Goal: Information Seeking & Learning: Learn about a topic

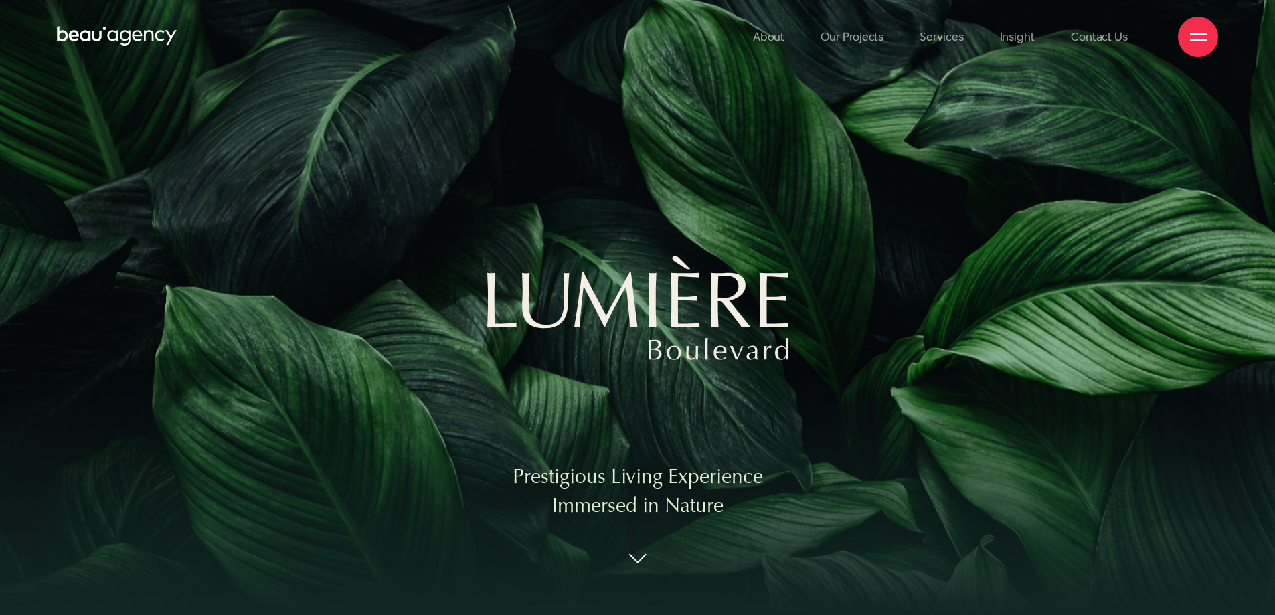
click at [426, 278] on div "Prestigious Living Experience Immersed in Nature" at bounding box center [637, 307] width 1275 height 615
click at [836, 35] on link "Our Projects" at bounding box center [851, 37] width 63 height 74
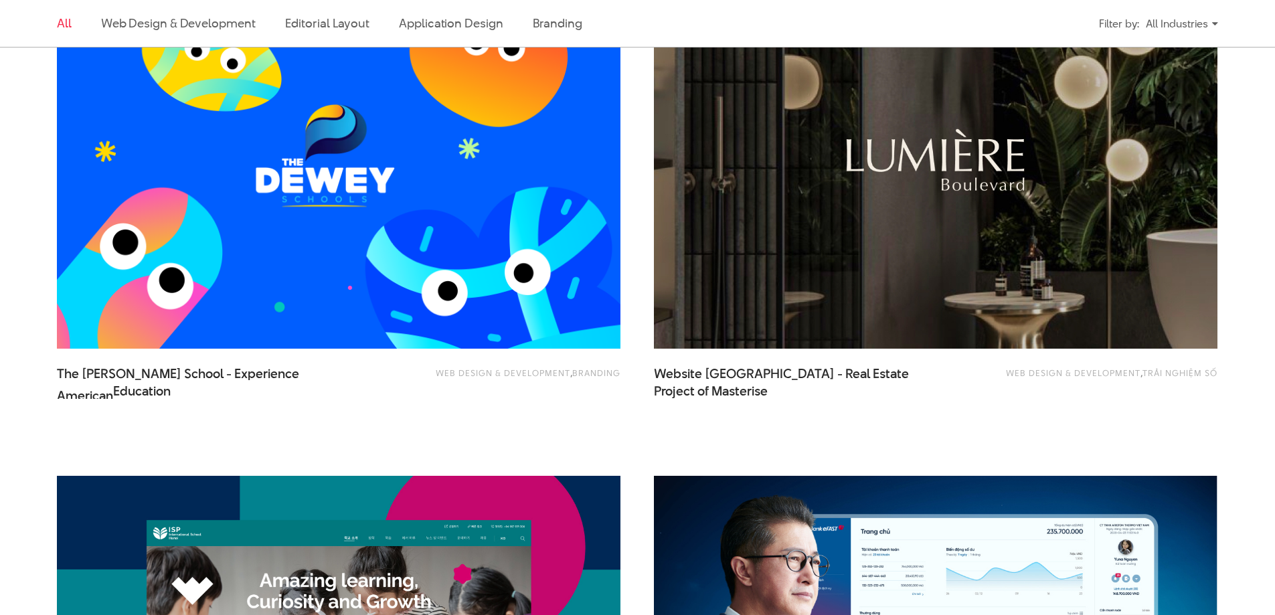
scroll to position [1071, 0]
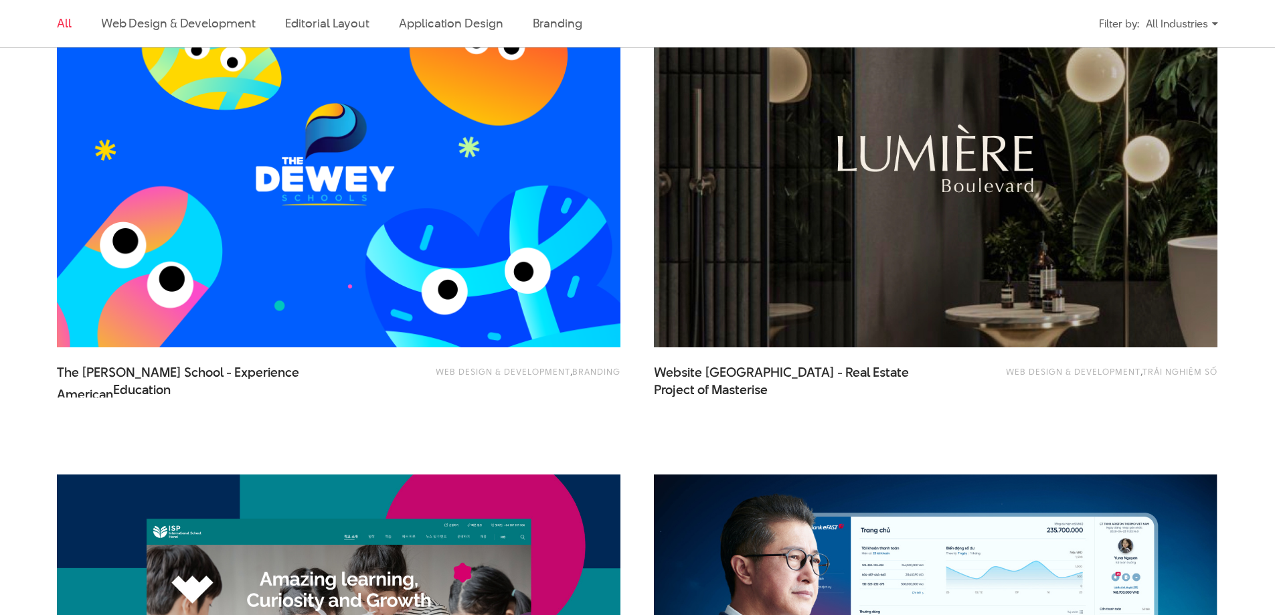
click at [865, 236] on img at bounding box center [936, 159] width 620 height 416
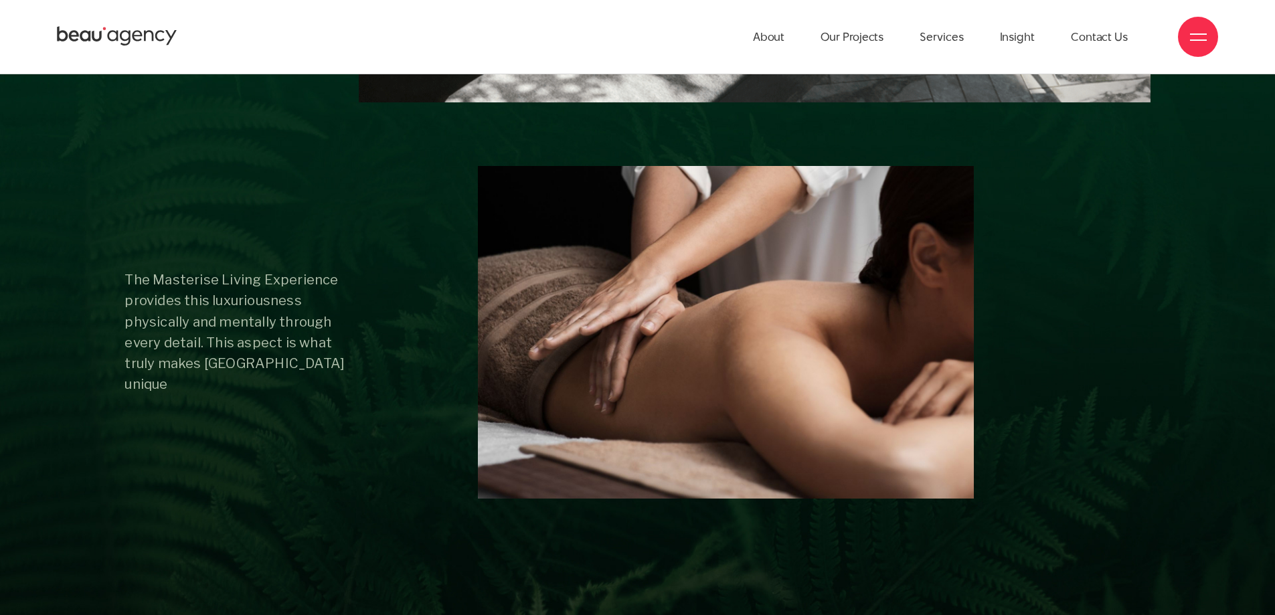
scroll to position [5822, 0]
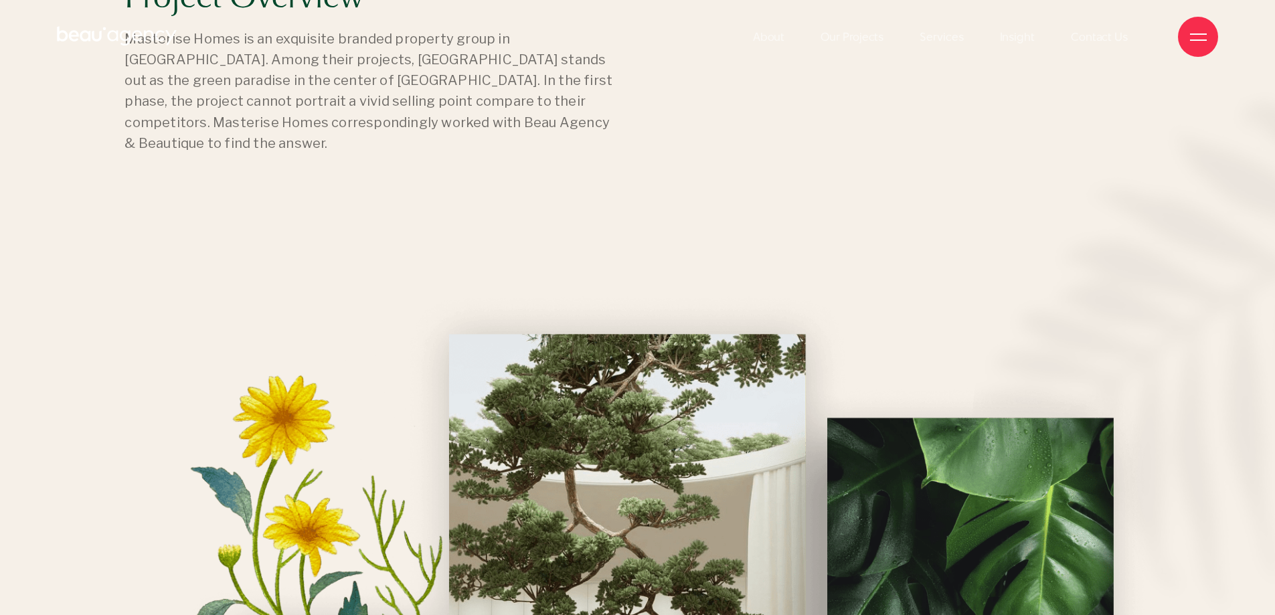
scroll to position [0, 0]
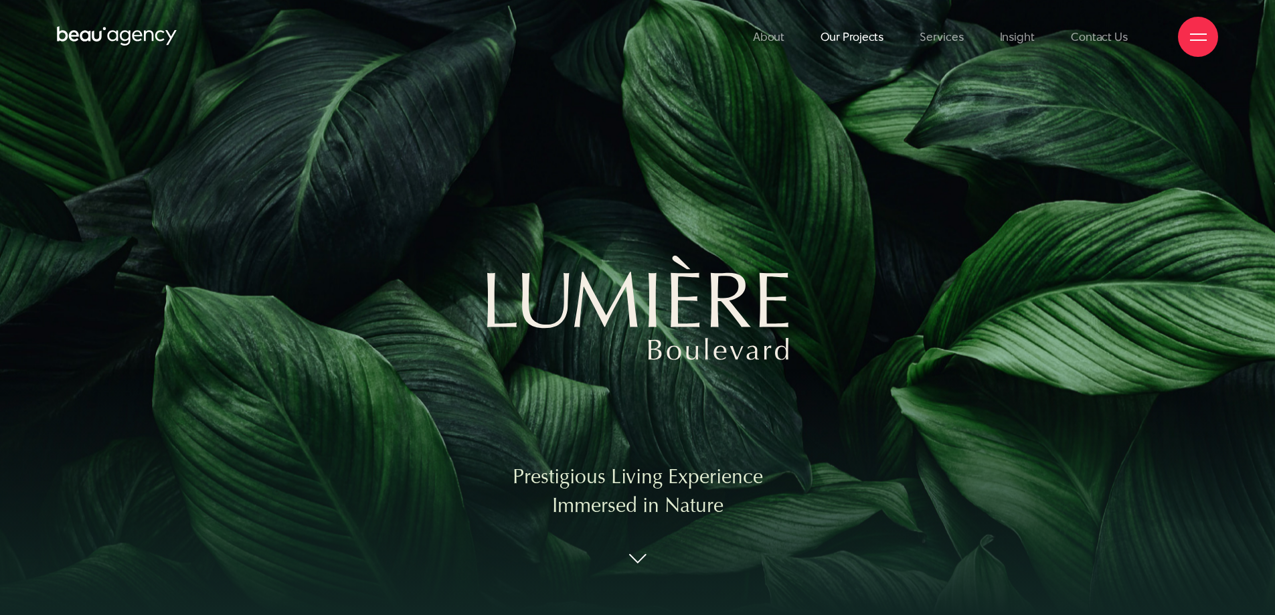
click at [871, 42] on link "Our Projects" at bounding box center [851, 37] width 63 height 74
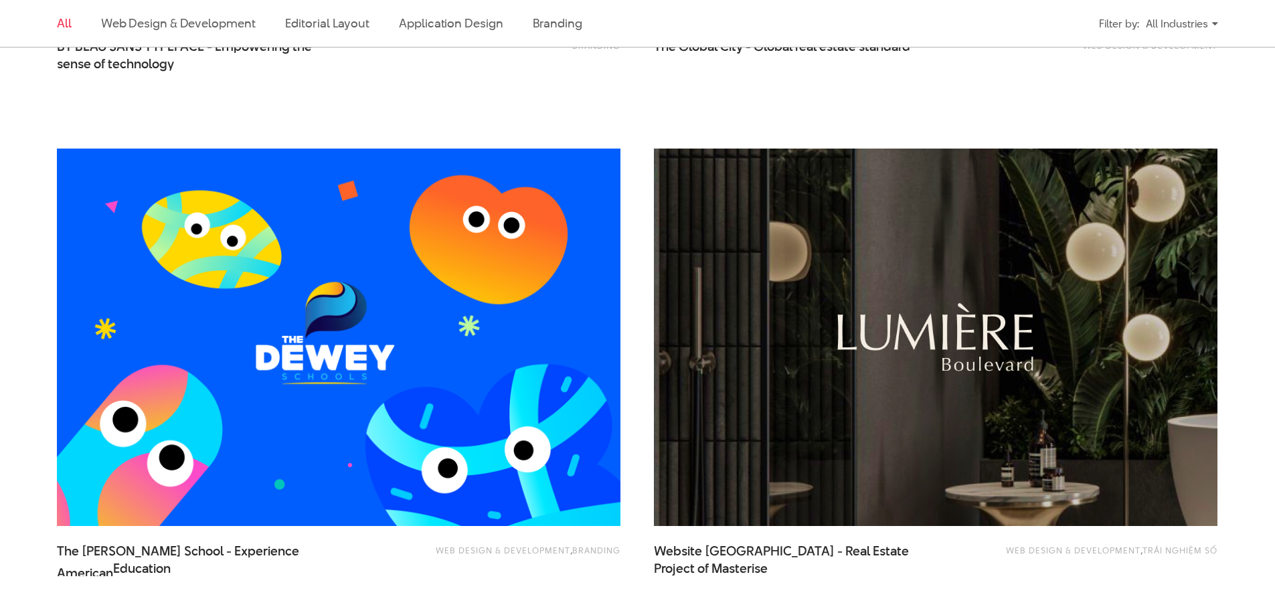
scroll to position [1071, 0]
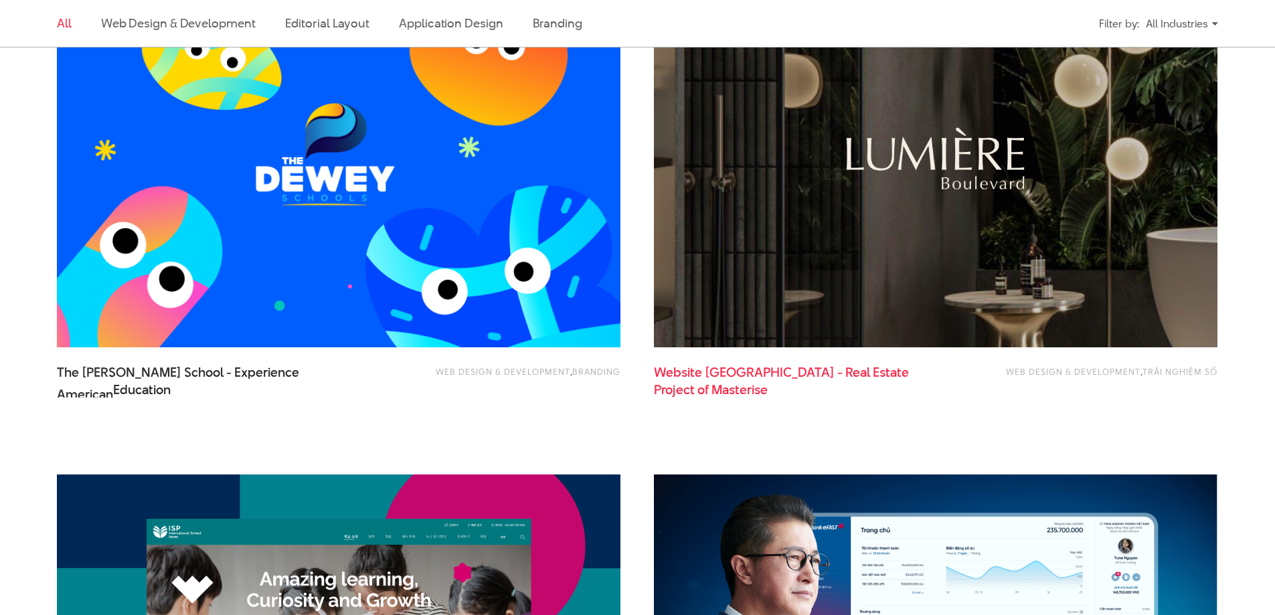
click at [729, 371] on span "Website Lumiere Boulevard - Real Estate Project of Masterise" at bounding box center [788, 380] width 268 height 33
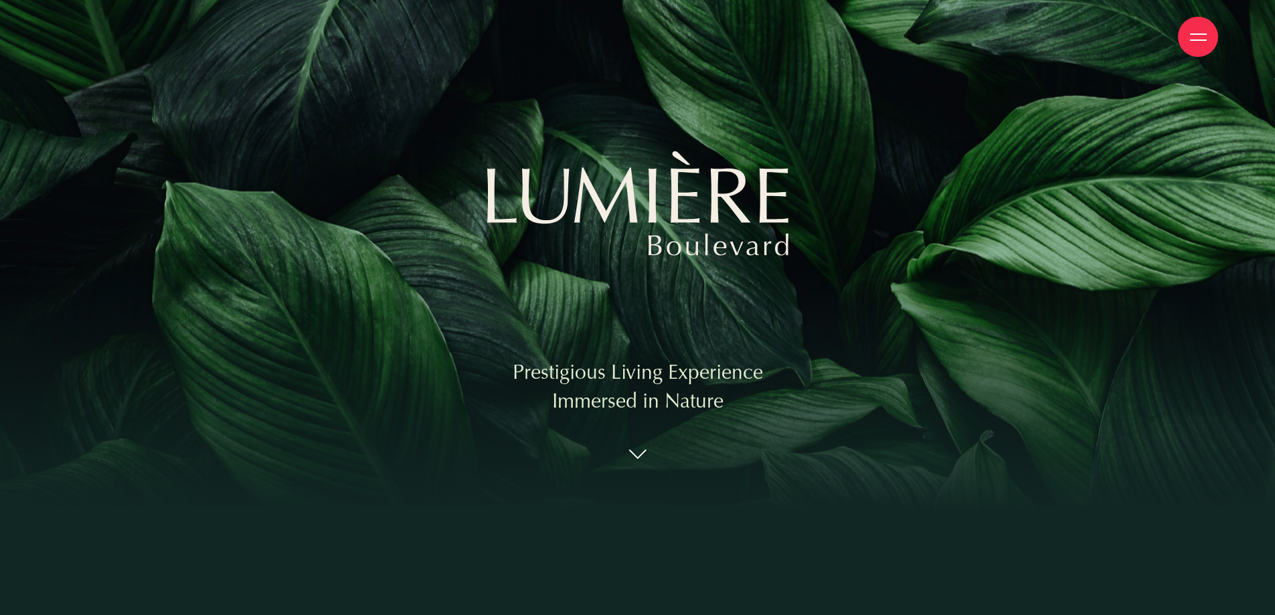
scroll to position [134, 0]
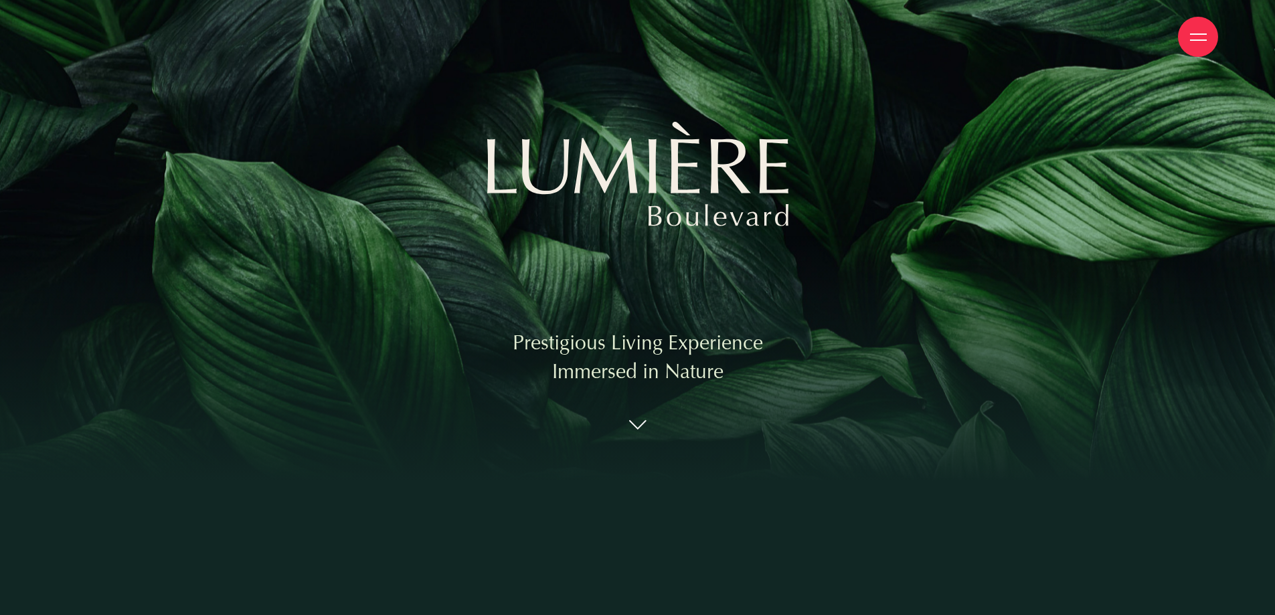
click at [663, 351] on p "Prestigious Living Experience" at bounding box center [638, 343] width 250 height 29
click at [635, 432] on img at bounding box center [637, 433] width 17 height 11
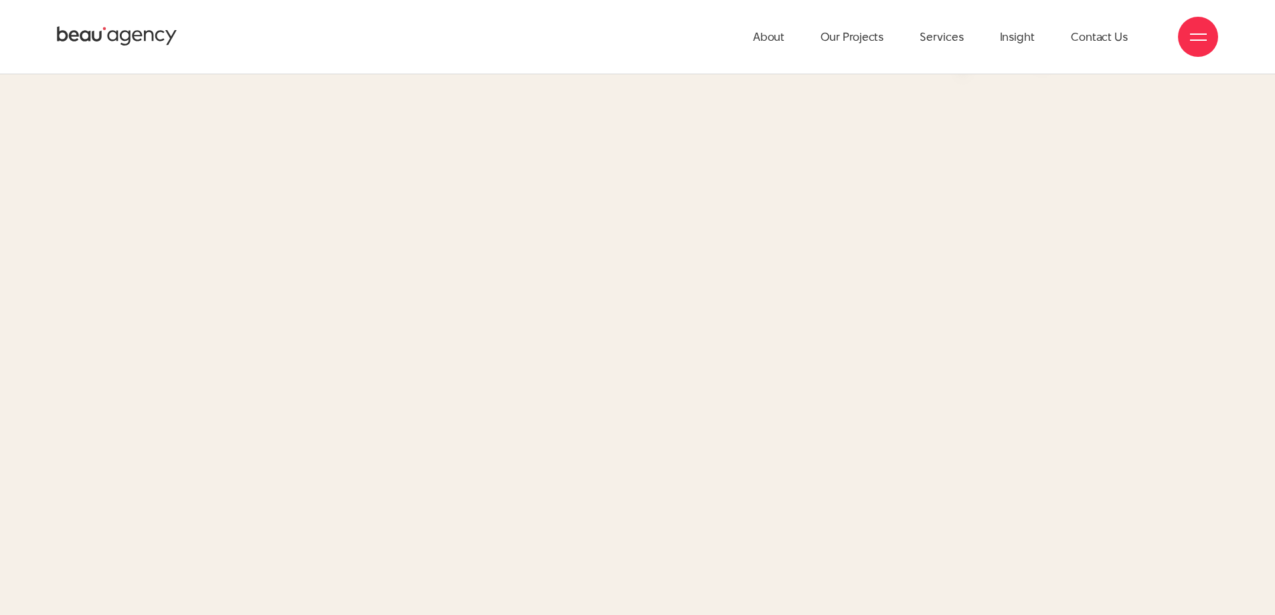
scroll to position [2271, 0]
